Goal: Find contact information: Find contact information

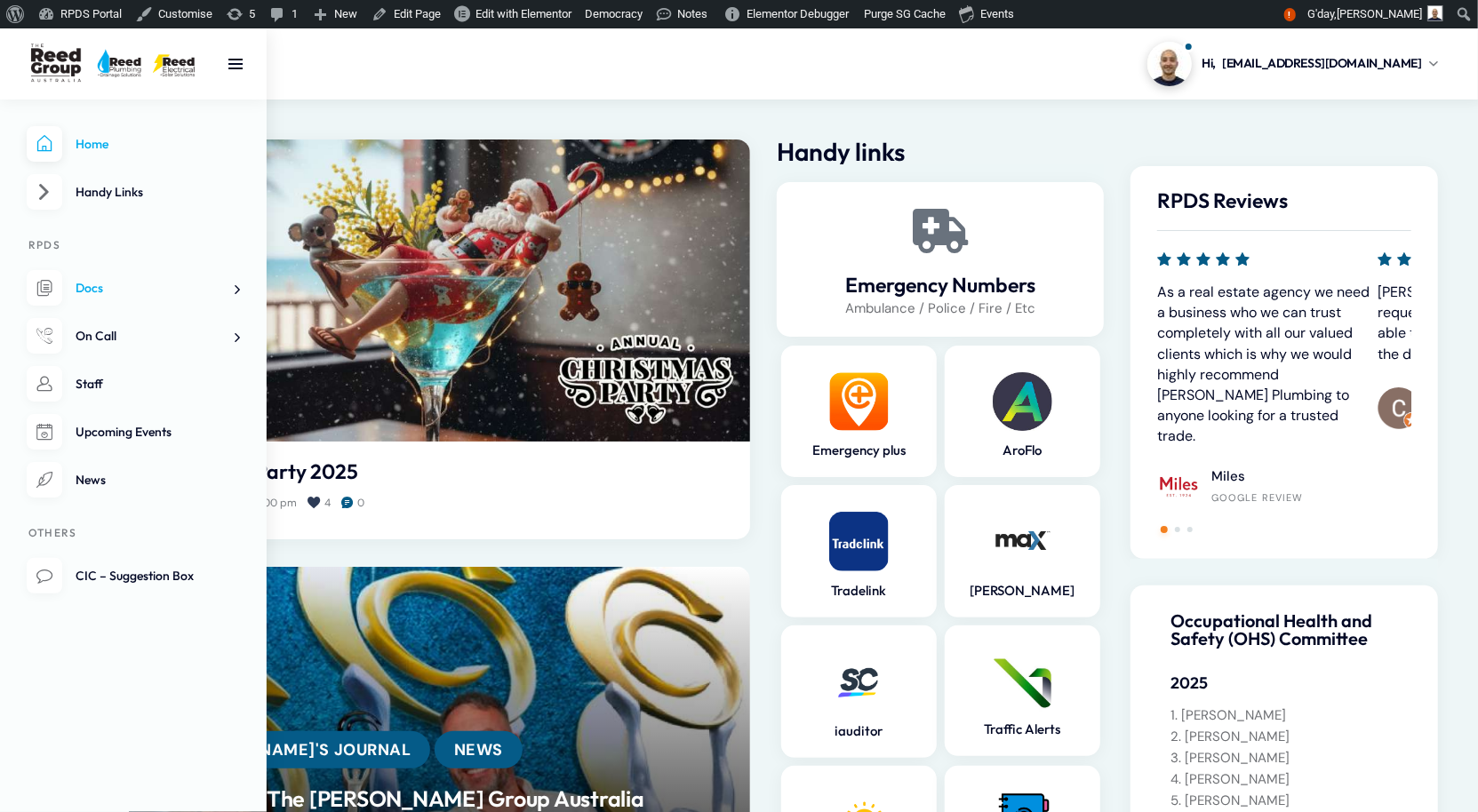
click at [103, 296] on span "Docs" at bounding box center [89, 288] width 28 height 16
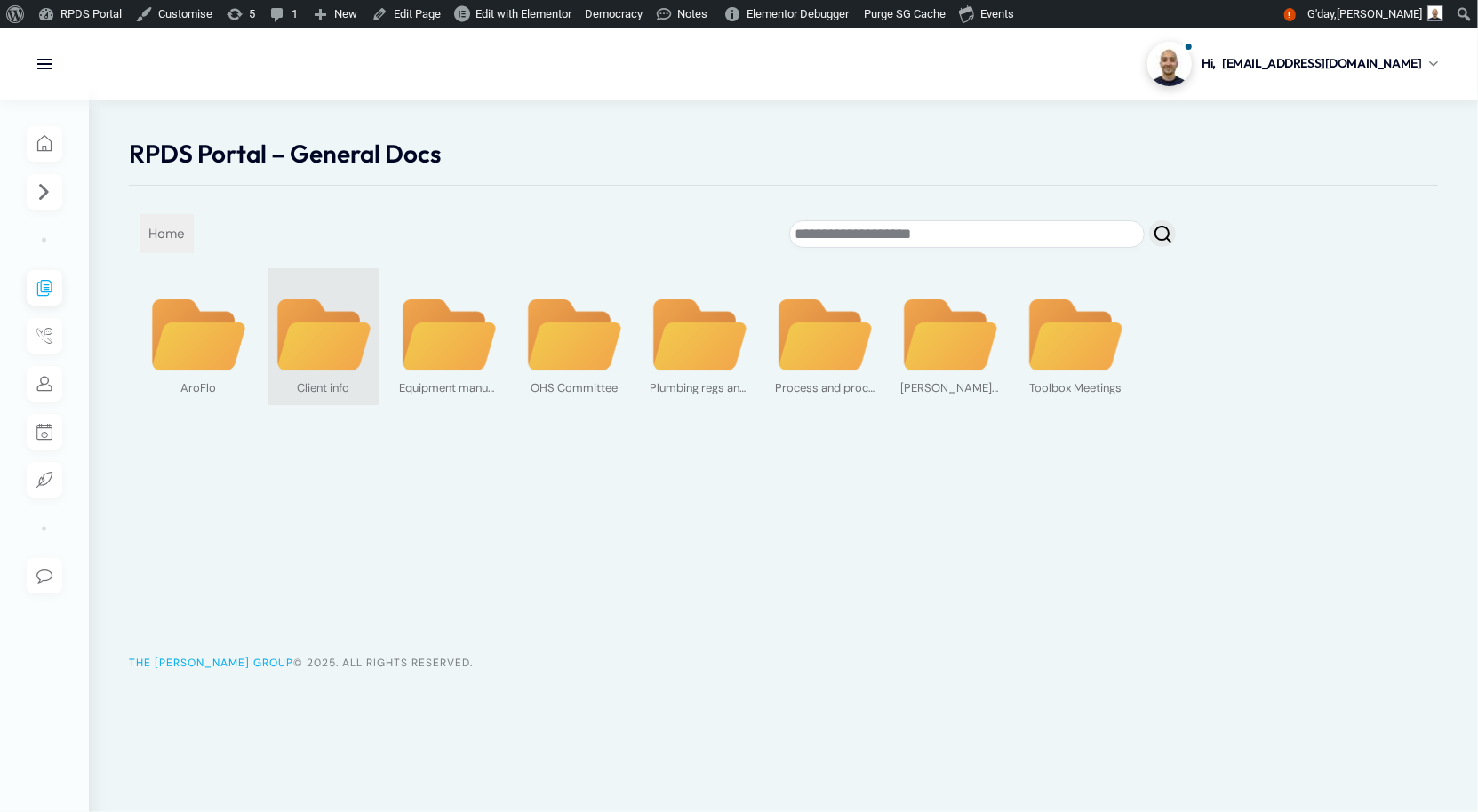
click at [363, 374] on img at bounding box center [323, 335] width 99 height 76
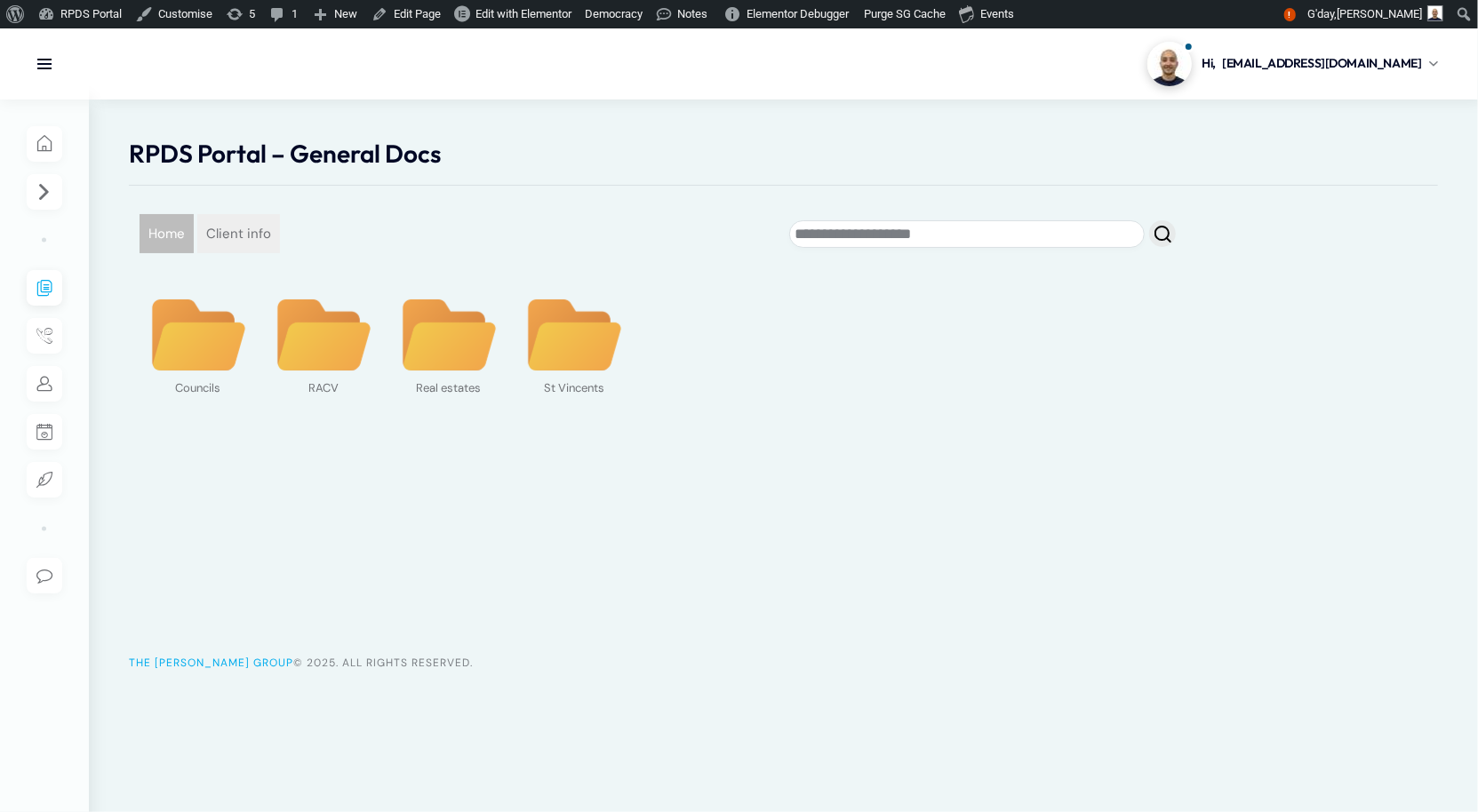
click at [194, 253] on span "Home" at bounding box center [166, 233] width 55 height 39
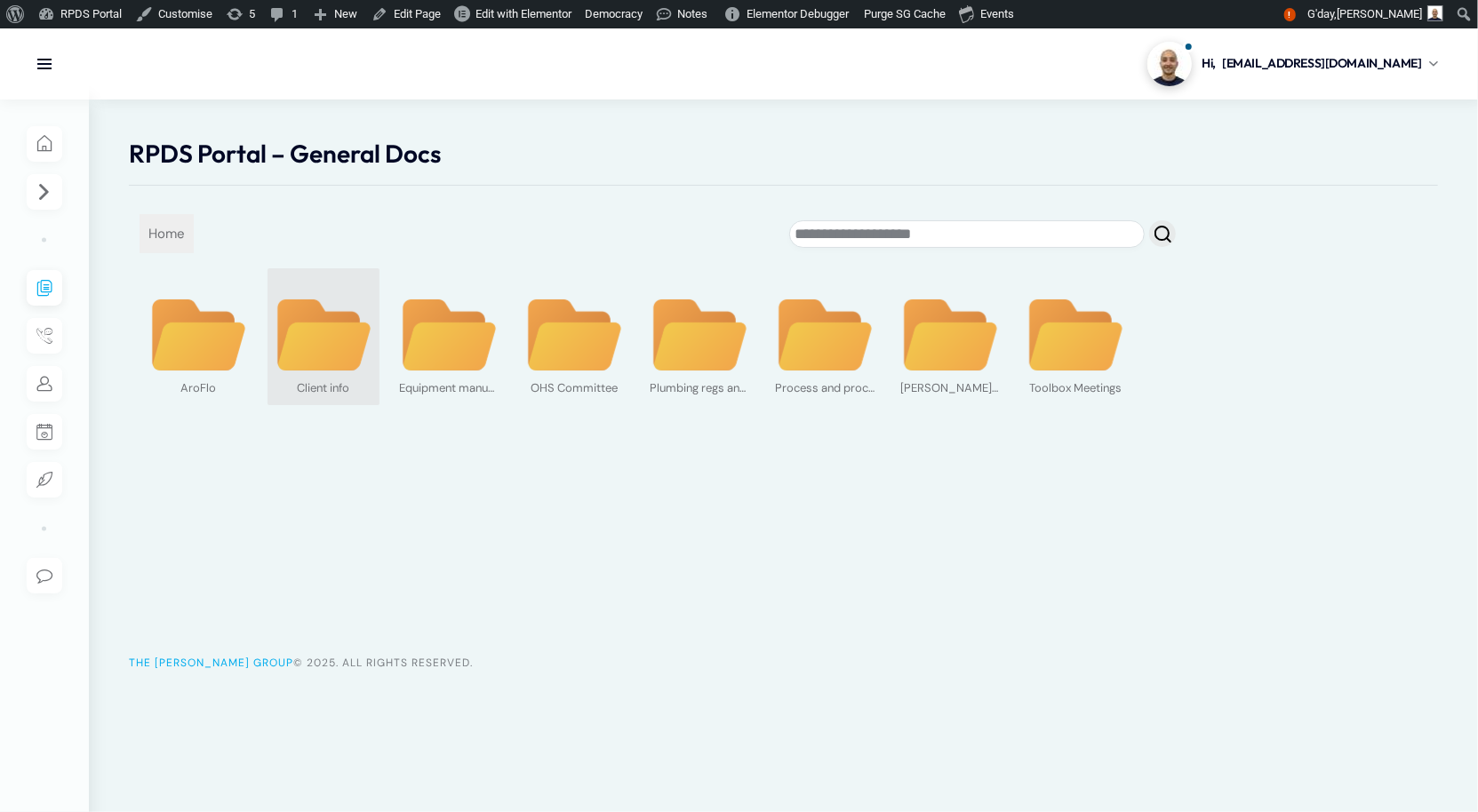
click at [357, 374] on img at bounding box center [323, 335] width 99 height 76
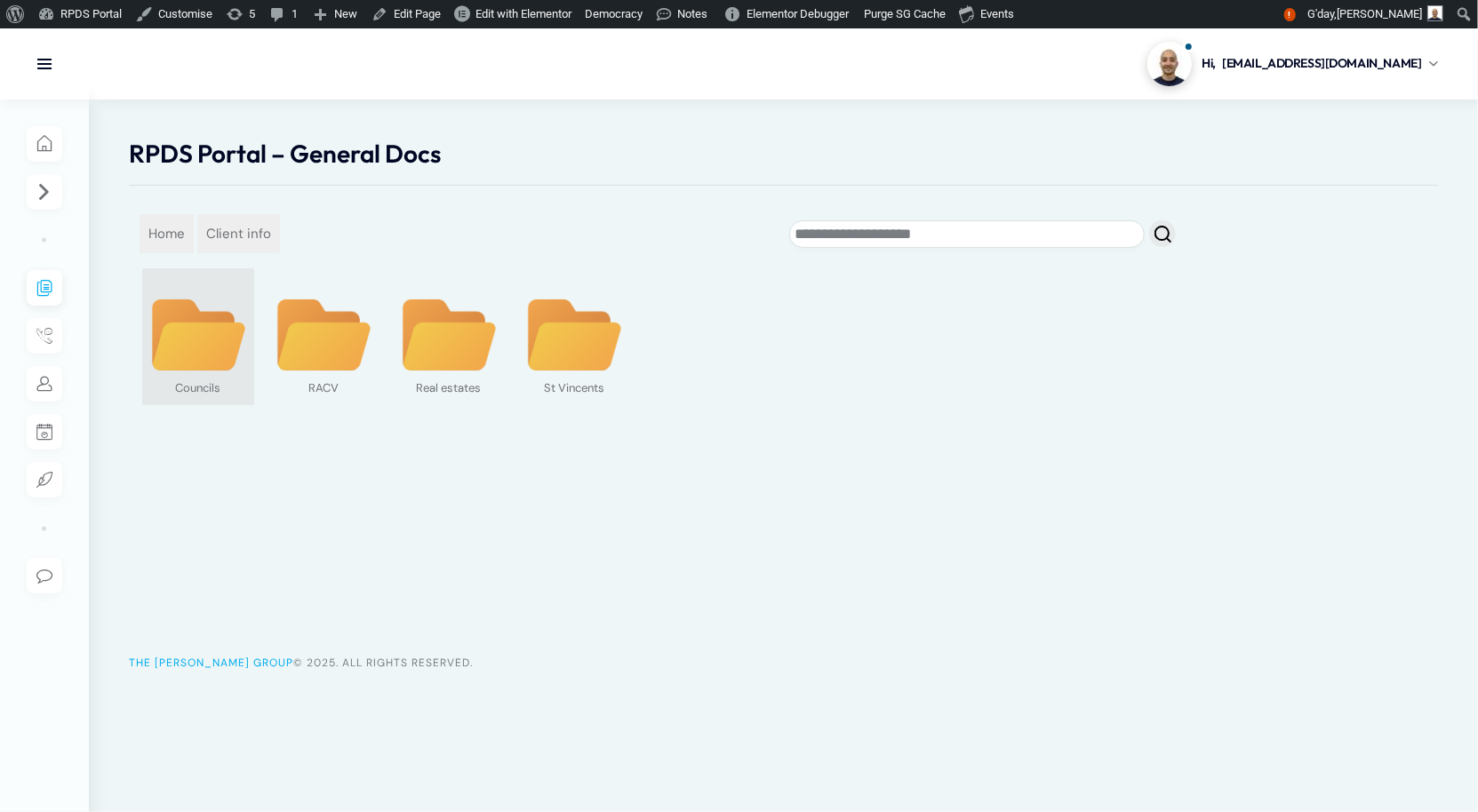
click at [210, 374] on img at bounding box center [198, 335] width 99 height 76
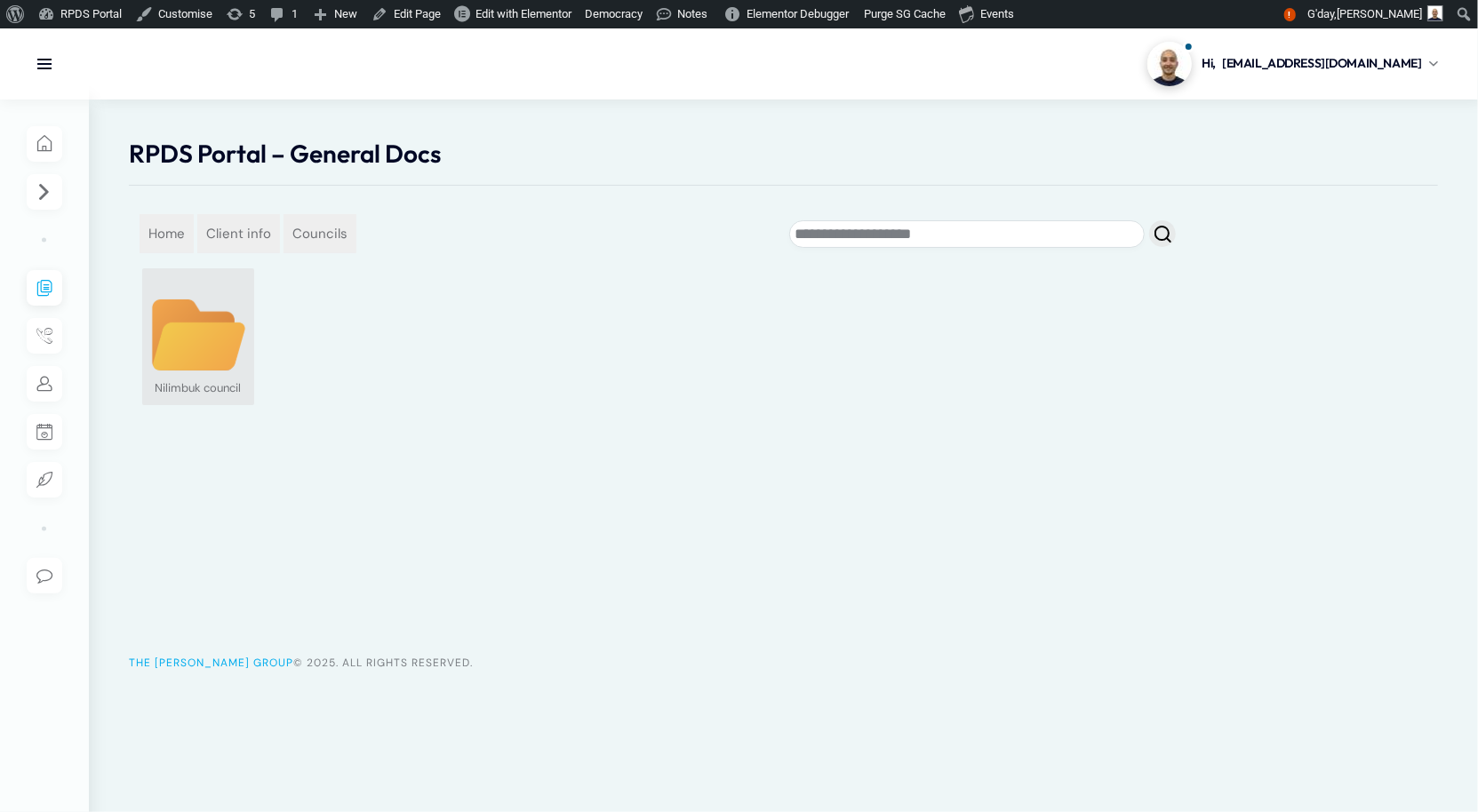
click at [193, 374] on img at bounding box center [198, 335] width 99 height 76
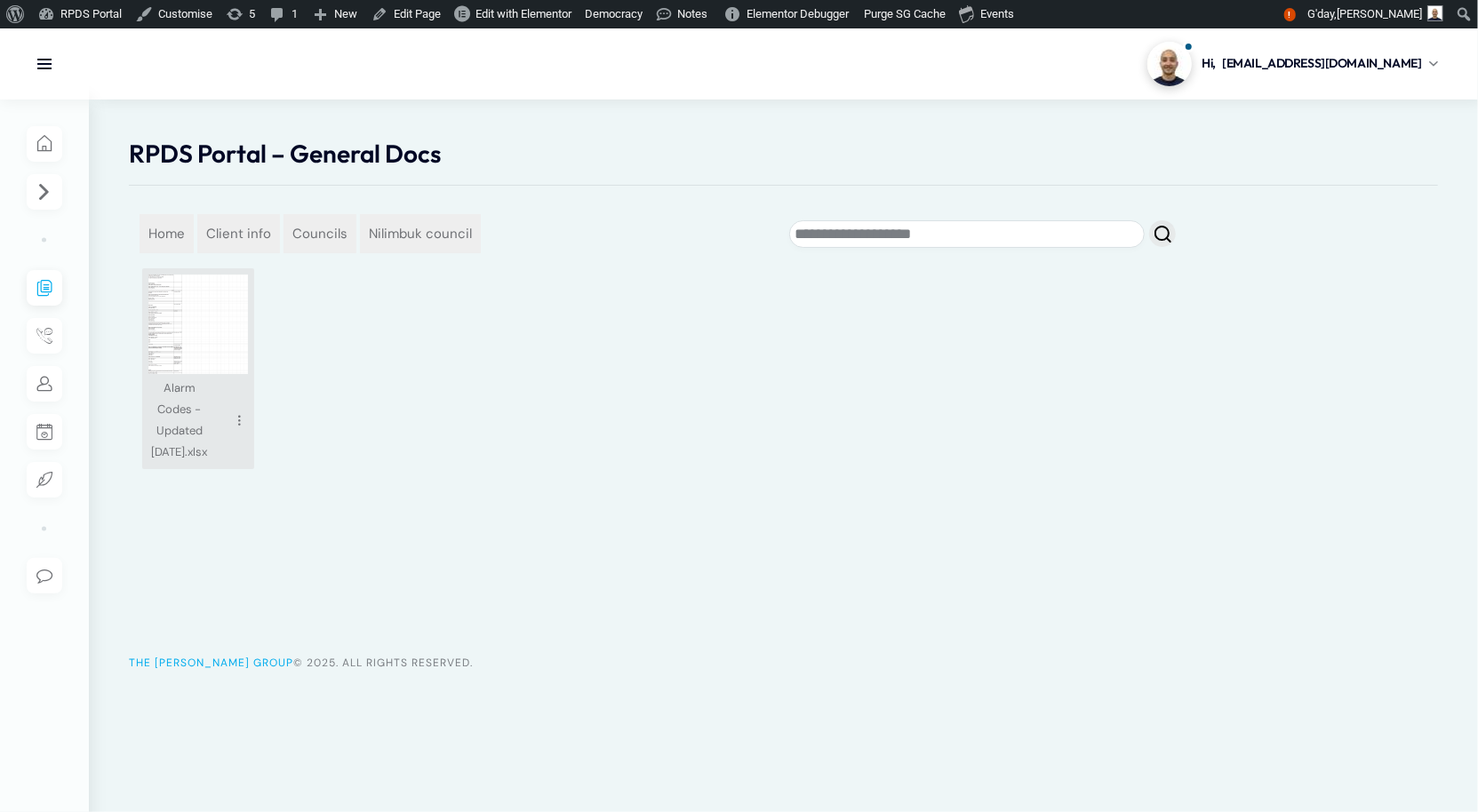
click at [207, 374] on img at bounding box center [198, 324] width 99 height 99
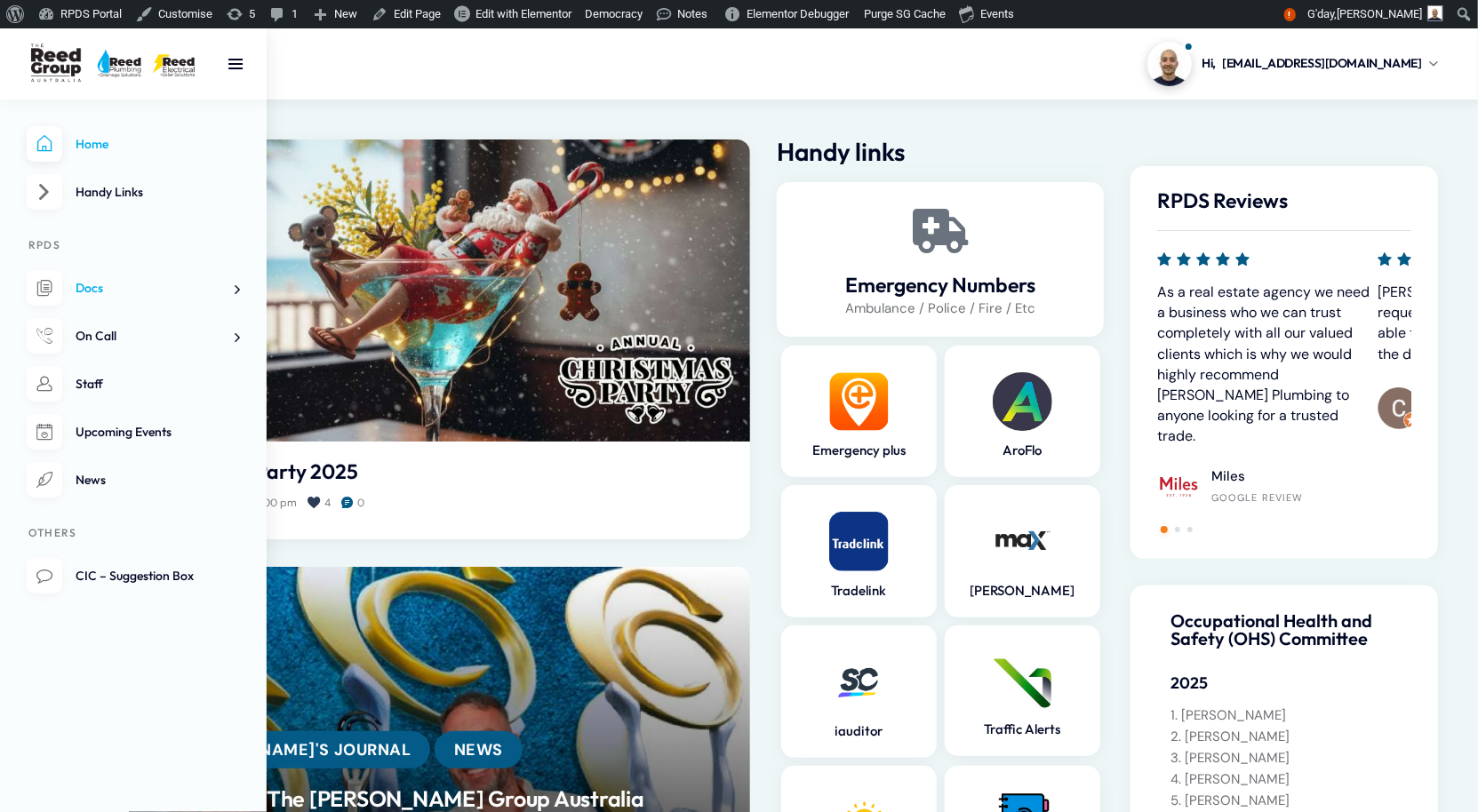
click at [106, 307] on link "Docs" at bounding box center [133, 288] width 213 height 37
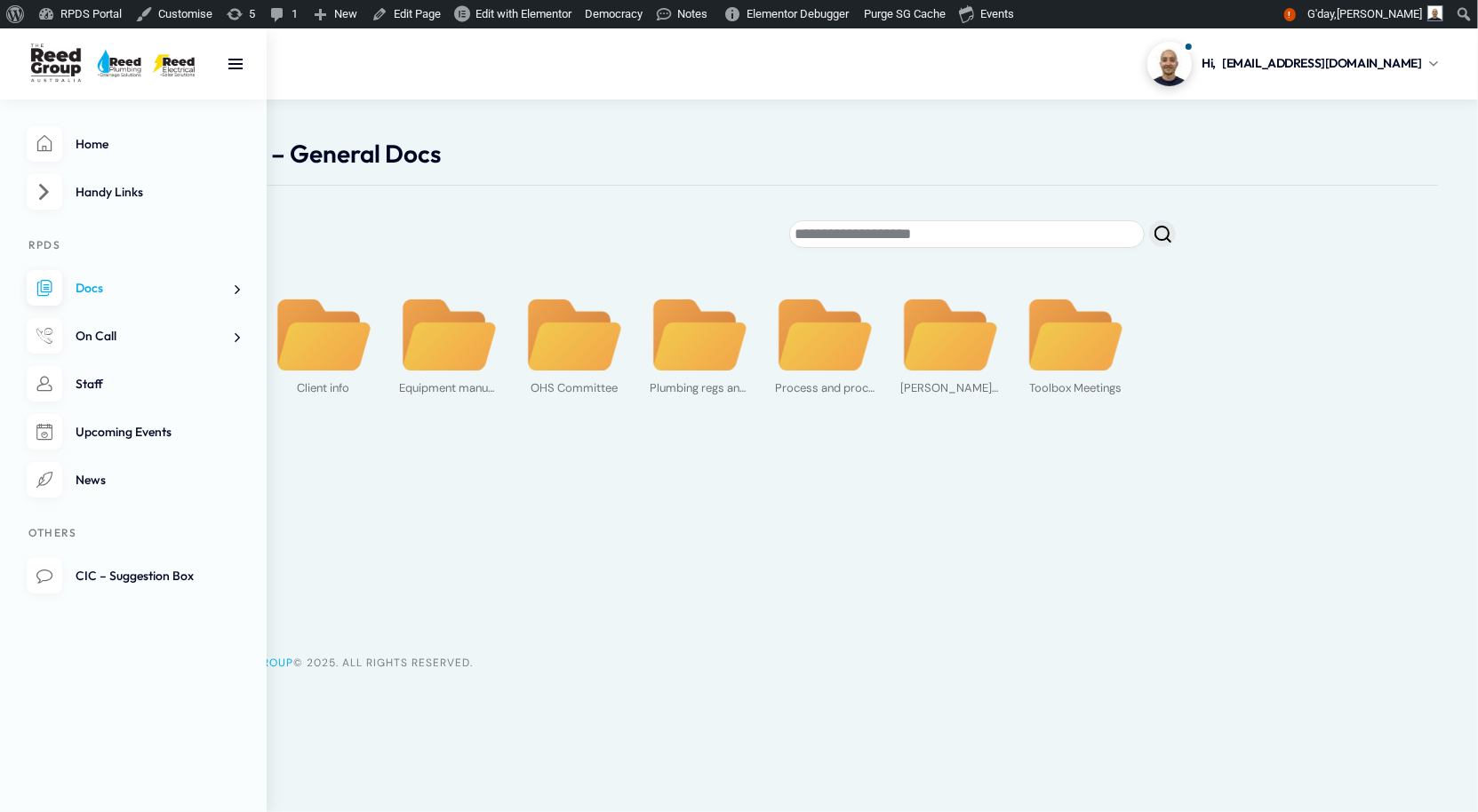
click at [100, 343] on span "On Call" at bounding box center [96, 336] width 41 height 16
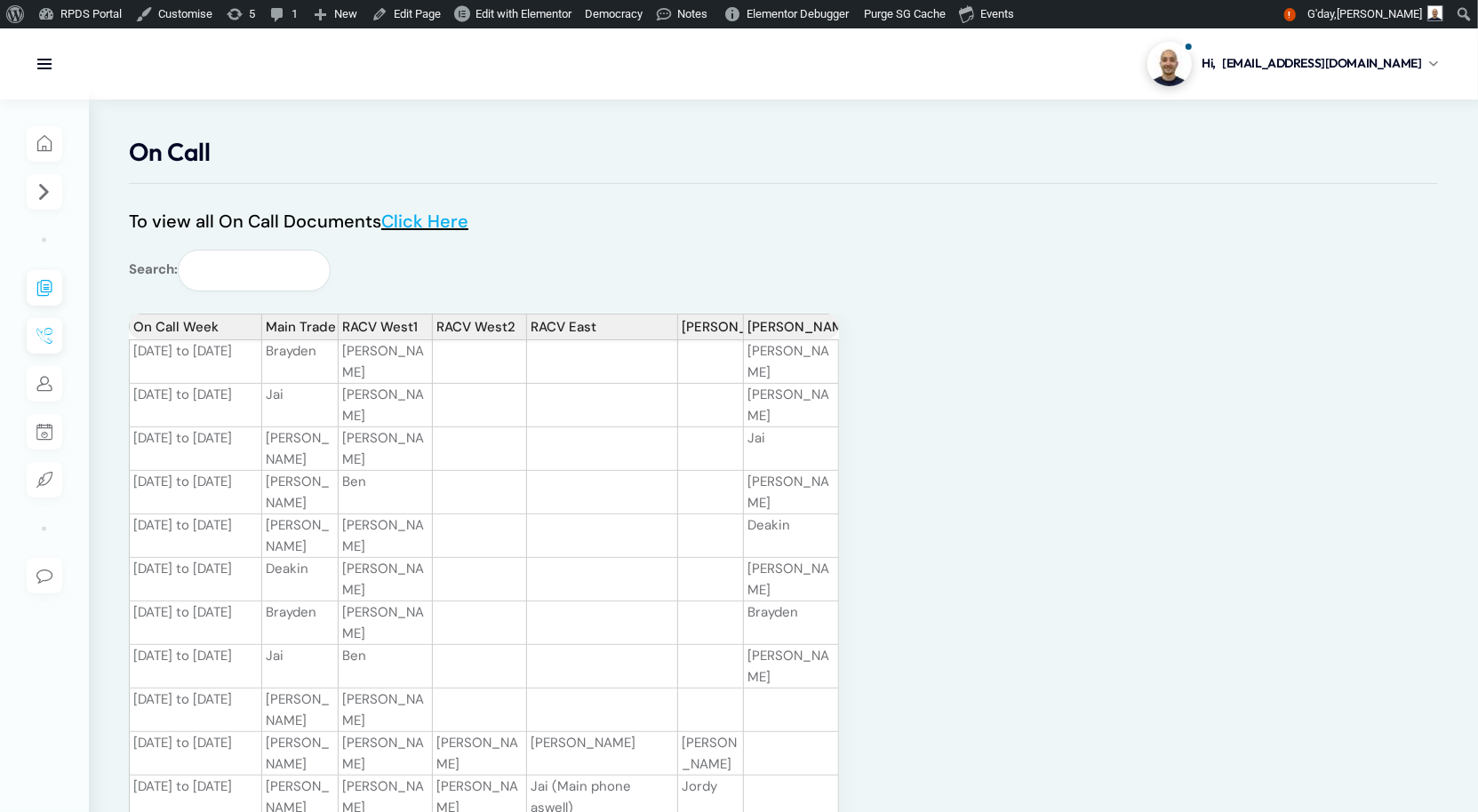
scroll to position [10, 0]
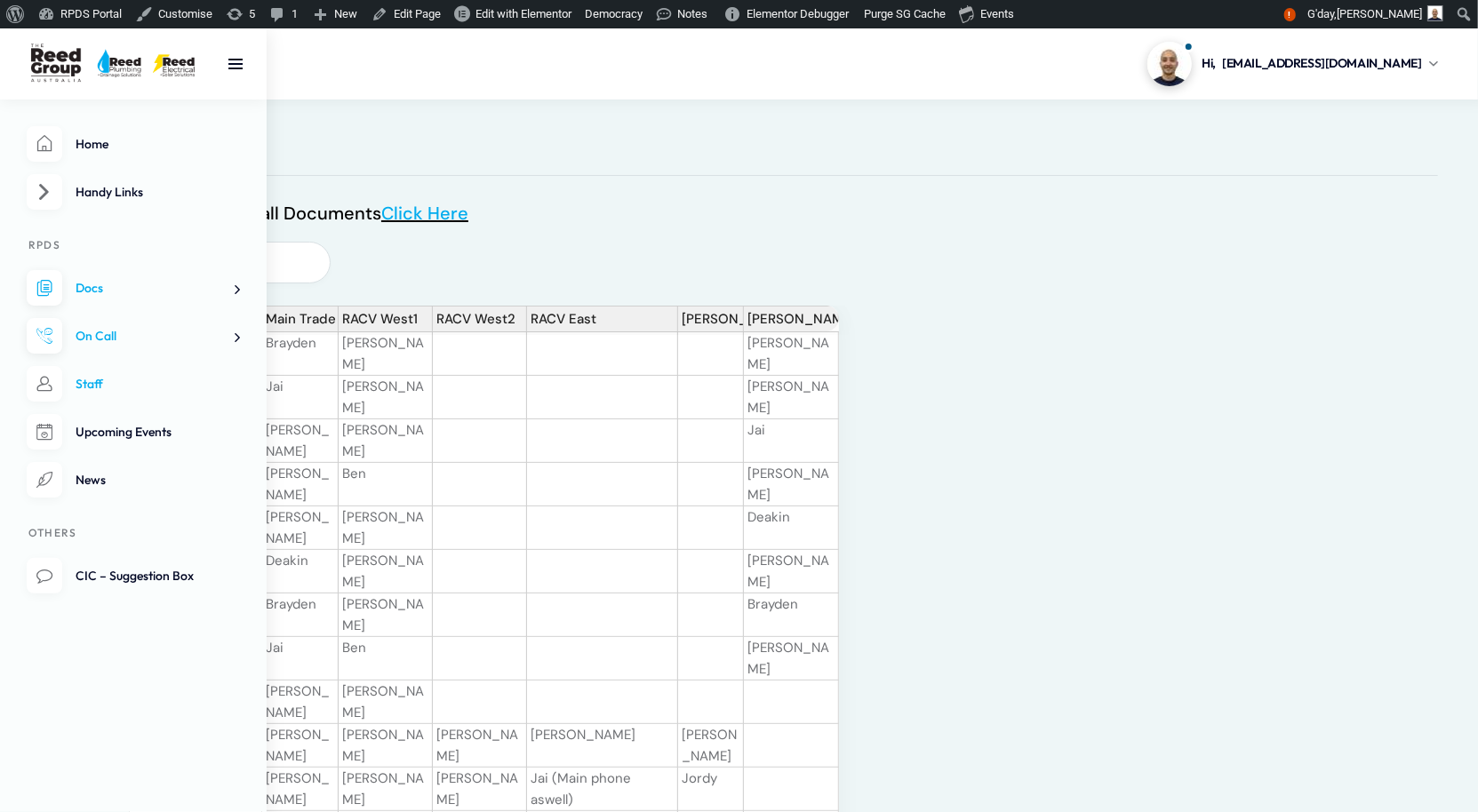
click at [92, 392] on span "Staff" at bounding box center [89, 384] width 28 height 16
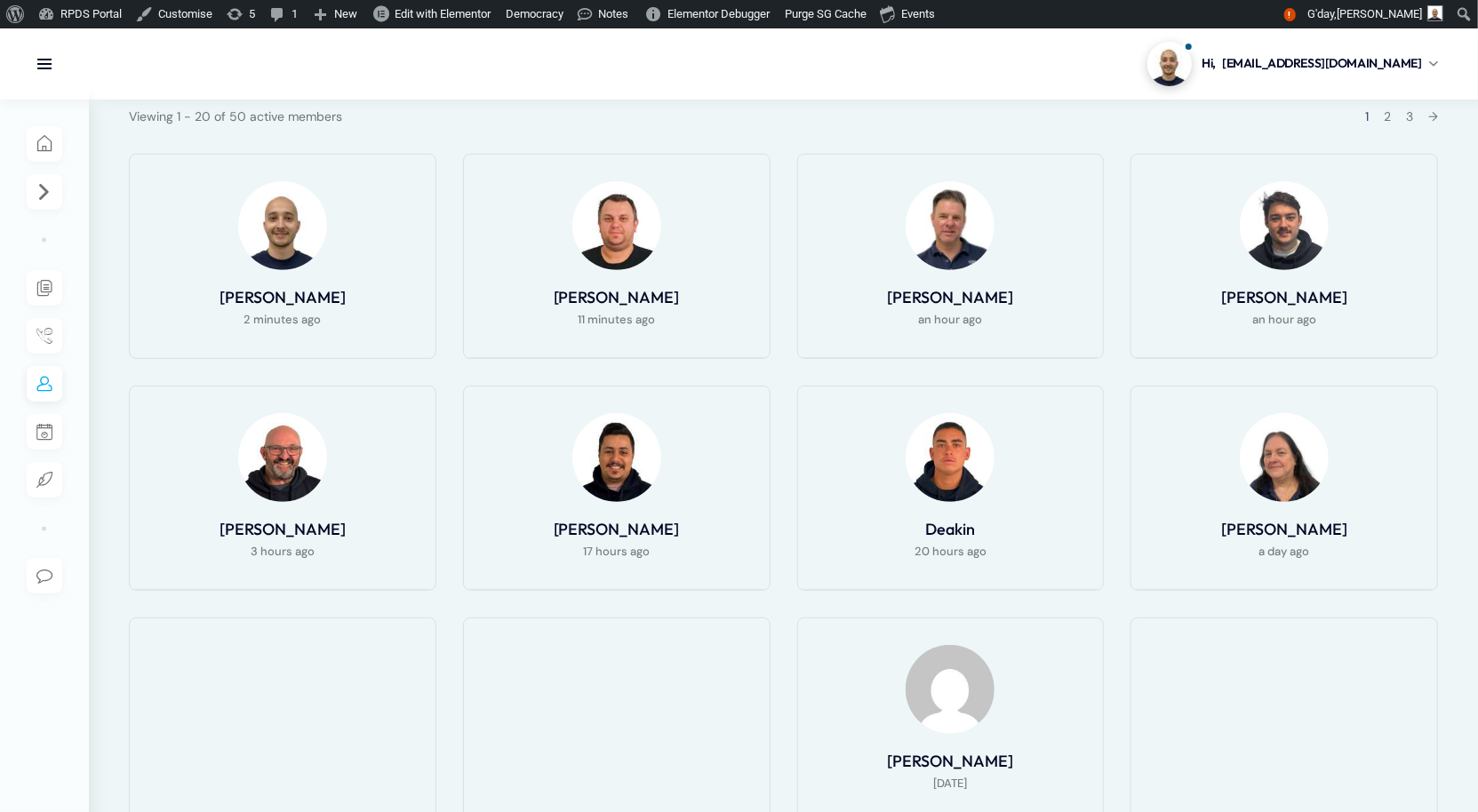
scroll to position [422, 0]
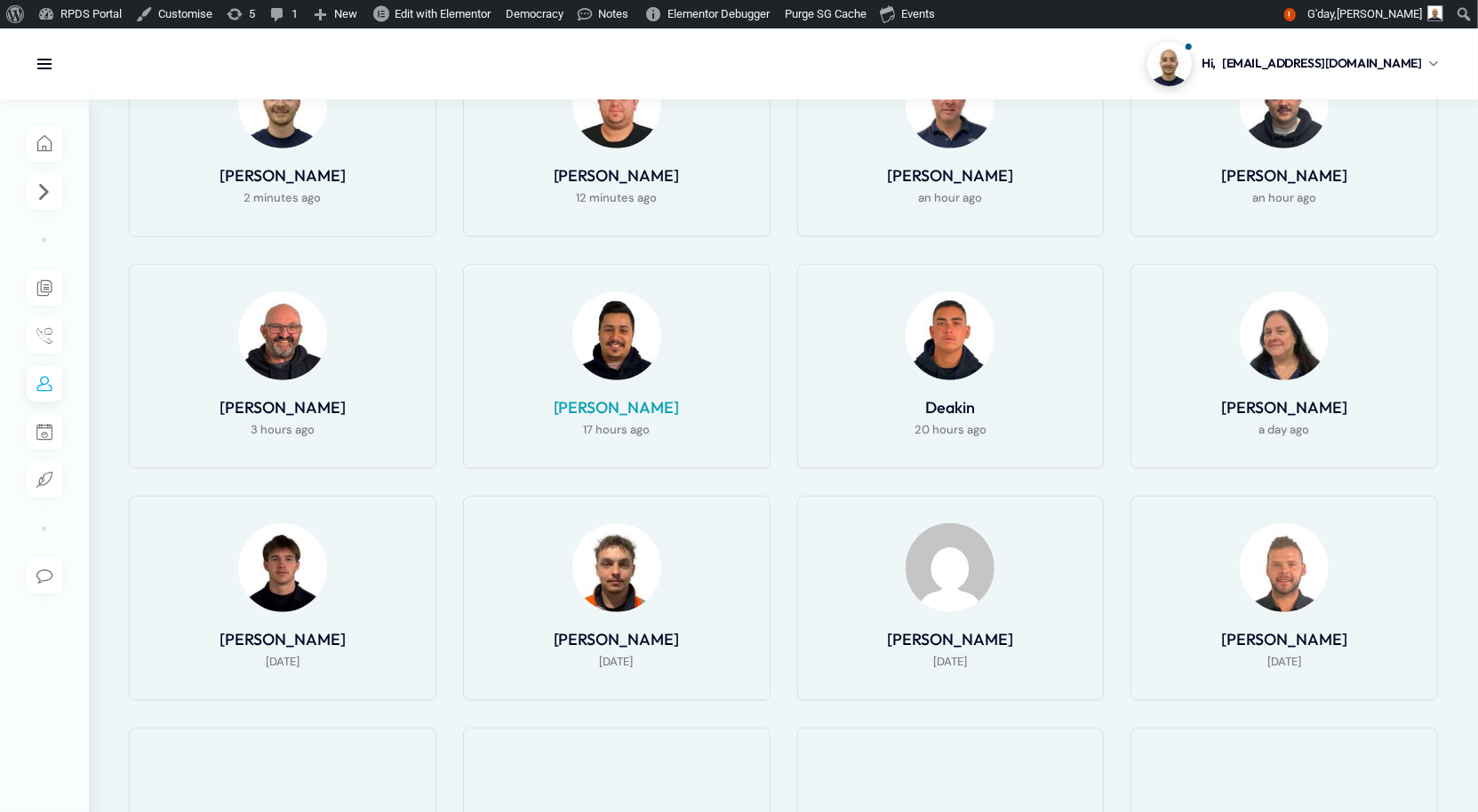
click at [612, 418] on link "[PERSON_NAME]" at bounding box center [616, 407] width 126 height 21
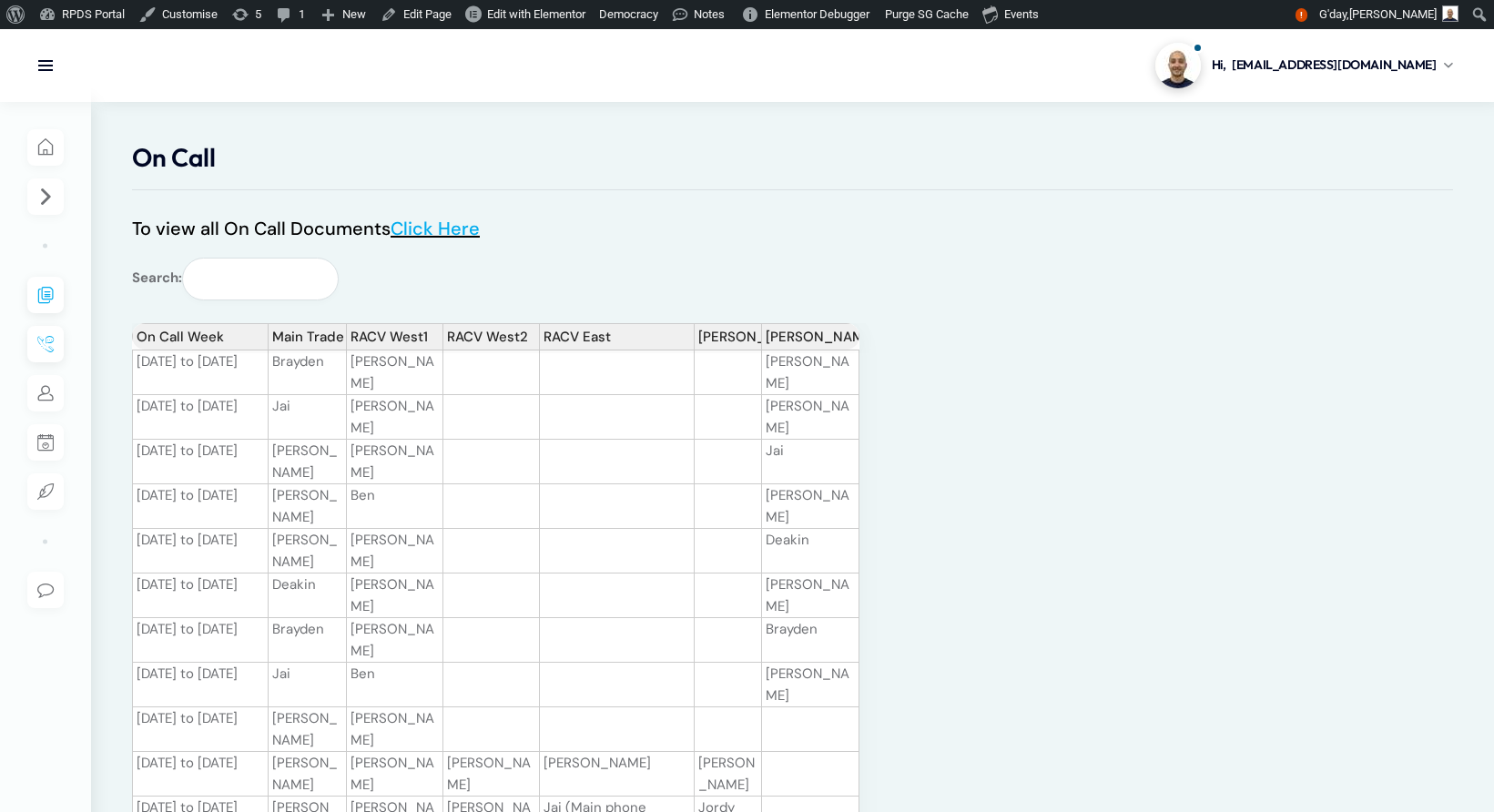
scroll to position [465, 0]
